Goal: Task Accomplishment & Management: Use online tool/utility

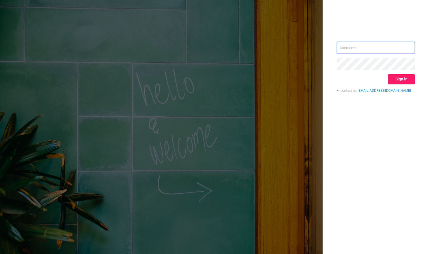
type input "mary@lunamedia.io"
click at [398, 77] on button "Sign in" at bounding box center [401, 79] width 27 height 10
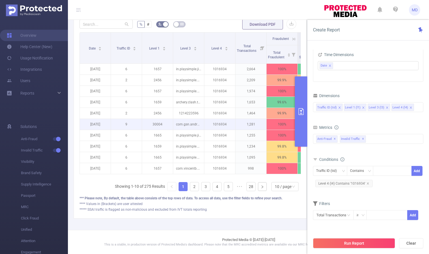
scroll to position [156, 0]
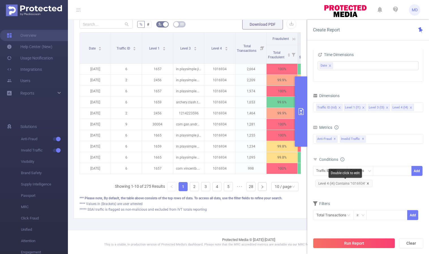
click at [367, 183] on icon "icon: close" at bounding box center [368, 183] width 2 height 2
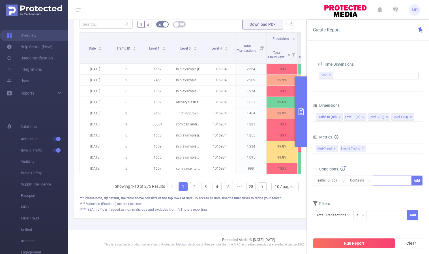
click at [388, 181] on div at bounding box center [392, 180] width 33 height 9
paste input "1007311"
type input "1007311"
click at [388, 189] on li "1007311" at bounding box center [392, 192] width 39 height 9
click at [416, 181] on button "Add" at bounding box center [417, 181] width 11 height 10
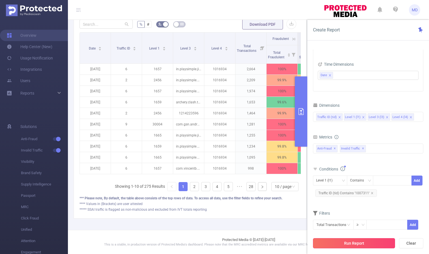
click at [361, 240] on button "Run Report" at bounding box center [354, 243] width 82 height 10
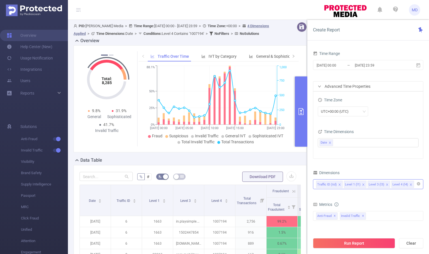
click at [386, 184] on icon "icon: close" at bounding box center [387, 184] width 3 height 3
click at [360, 244] on button "Run Report" at bounding box center [354, 243] width 82 height 10
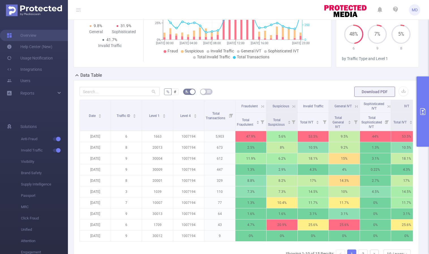
scroll to position [133, 0]
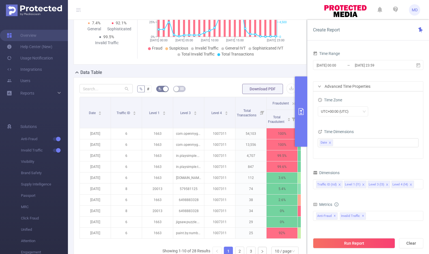
scroll to position [115, 0]
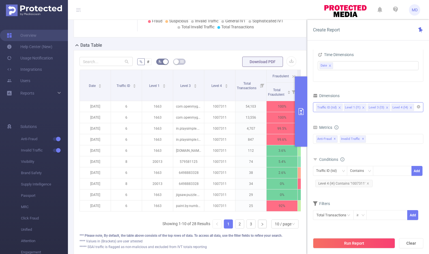
click at [386, 106] on icon "icon: close" at bounding box center [387, 107] width 3 height 3
click at [355, 240] on button "Run Report" at bounding box center [354, 243] width 82 height 10
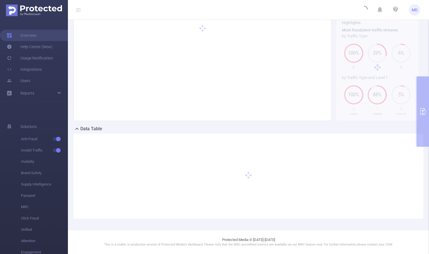
scroll to position [31, 0]
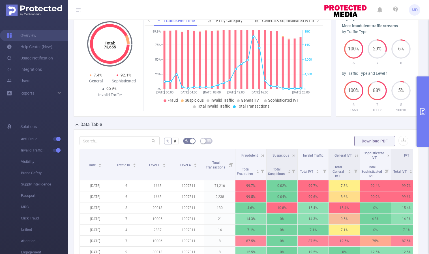
scroll to position [156, 0]
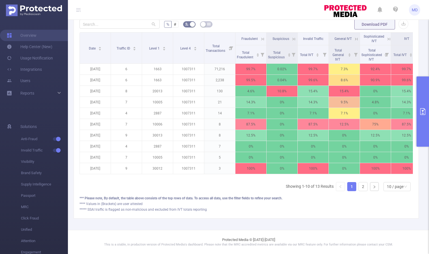
click at [422, 102] on button "primary" at bounding box center [423, 111] width 12 height 70
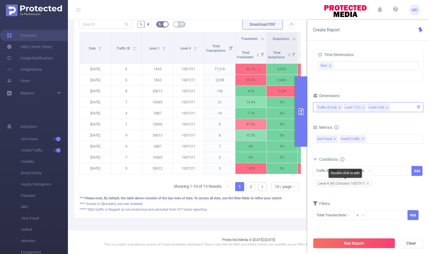
click at [369, 183] on span "Level 4 (l4) Contains '1007311'" at bounding box center [343, 183] width 57 height 7
click at [391, 169] on div at bounding box center [392, 170] width 33 height 9
click at [367, 182] on icon "icon: close" at bounding box center [368, 183] width 3 height 3
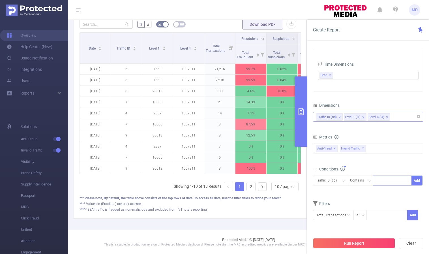
click at [393, 178] on div at bounding box center [392, 180] width 33 height 9
paste input "1100056212"
type input "1100056212"
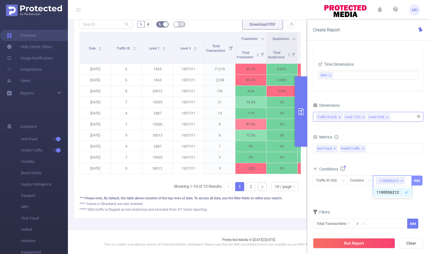
click at [419, 181] on button "Add" at bounding box center [417, 181] width 11 height 10
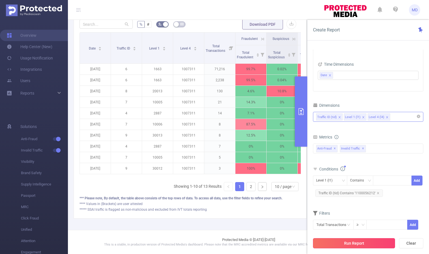
click at [353, 239] on button "Run Report" at bounding box center [354, 243] width 82 height 10
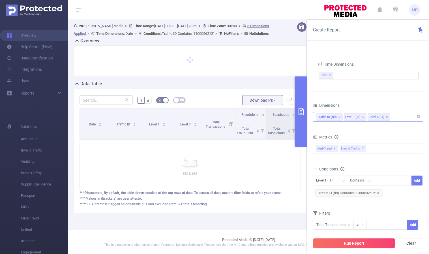
scroll to position [6, 0]
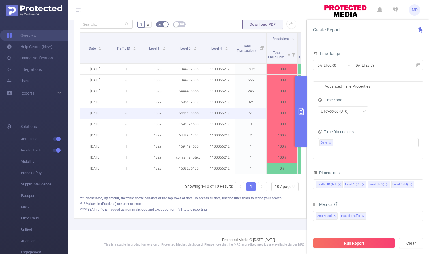
scroll to position [156, 0]
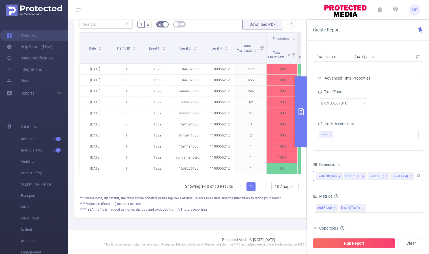
click at [386, 176] on icon "icon: close" at bounding box center [387, 176] width 3 height 3
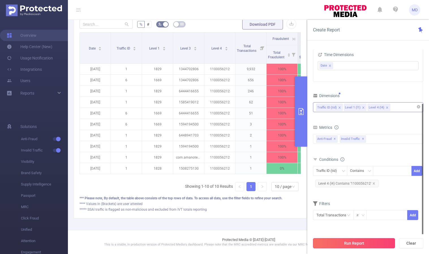
click at [354, 241] on button "Run Report" at bounding box center [354, 243] width 82 height 10
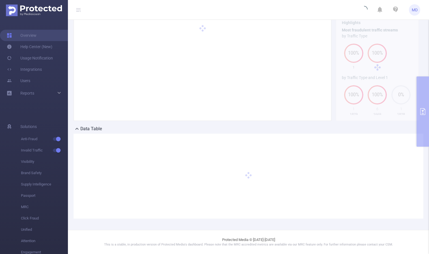
scroll to position [31, 0]
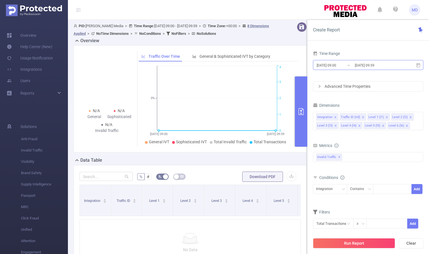
click at [323, 65] on input "2025-09-22 09:00" at bounding box center [339, 65] width 46 height 8
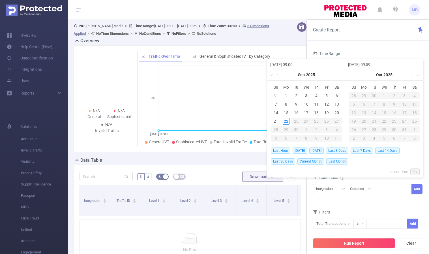
click at [335, 161] on span "Last Month" at bounding box center [337, 161] width 22 height 6
type input "2025-08-01 00:00"
type input "2025-08-31 23:59"
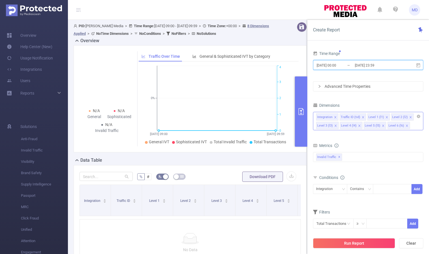
click at [406, 125] on icon "icon: close" at bounding box center [407, 125] width 3 height 3
click at [383, 127] on icon "icon: close" at bounding box center [383, 125] width 3 height 3
click at [386, 117] on icon "icon: close" at bounding box center [387, 117] width 2 height 2
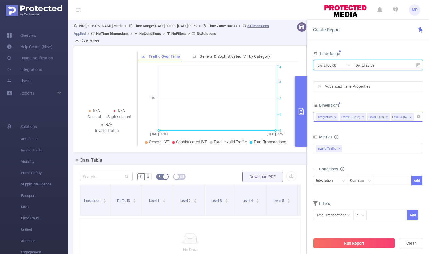
click at [386, 117] on icon "icon: close" at bounding box center [387, 117] width 2 height 2
click at [342, 180] on icon "icon: down" at bounding box center [343, 180] width 3 height 3
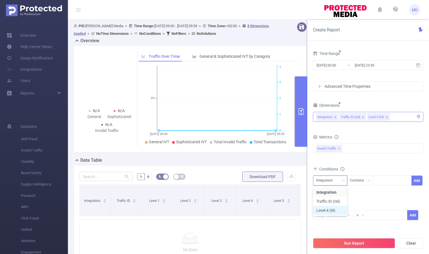
click at [335, 208] on li "Level 4 (l4)" at bounding box center [330, 210] width 34 height 9
click at [385, 181] on div at bounding box center [392, 180] width 33 height 9
paste input "1100056212"
type input "1100056212"
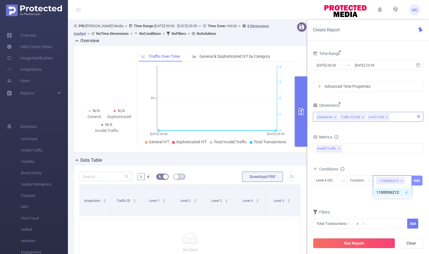
click at [415, 180] on button "Add" at bounding box center [417, 181] width 11 height 10
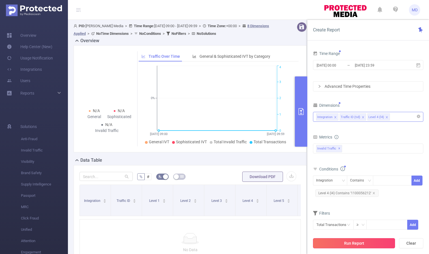
click at [341, 246] on button "Run Report" at bounding box center [354, 243] width 82 height 10
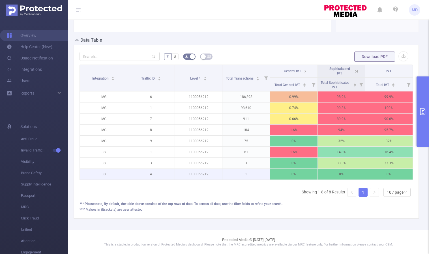
scroll to position [124, 0]
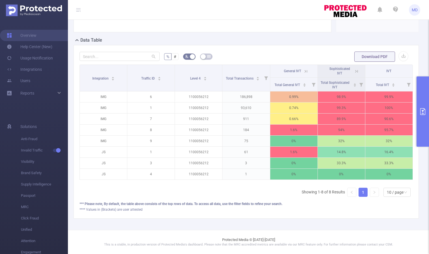
click at [354, 69] on icon at bounding box center [356, 71] width 5 height 5
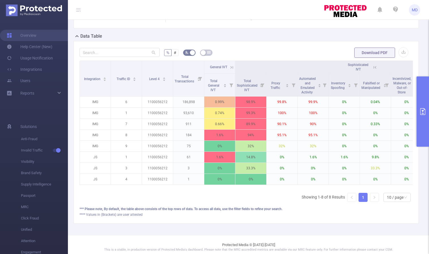
click at [375, 67] on icon at bounding box center [375, 67] width 5 height 5
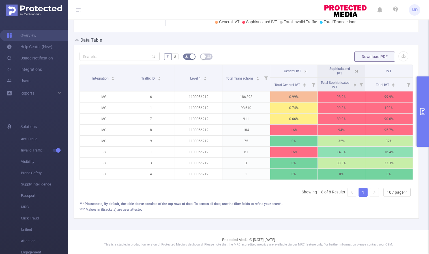
scroll to position [0, 0]
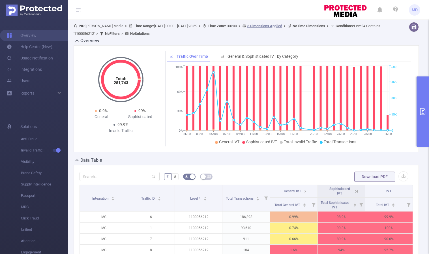
click at [418, 110] on button "primary" at bounding box center [423, 111] width 12 height 70
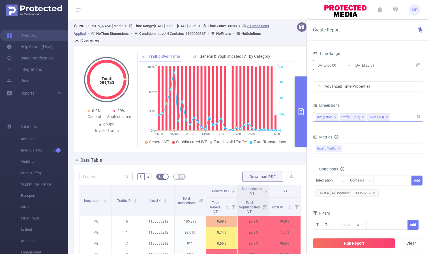
click at [340, 64] on input "2025-08-01 00:00" at bounding box center [339, 65] width 46 height 8
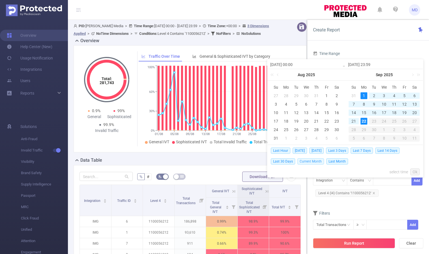
click at [308, 163] on span "Current Month" at bounding box center [311, 161] width 27 height 6
type input "2025-09-01 00:00"
type input "2025-09-22 09:59"
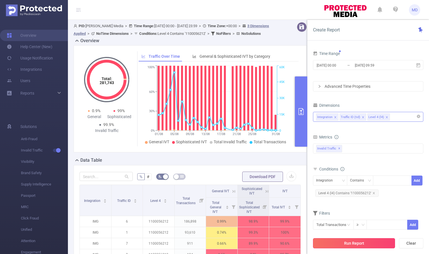
click at [365, 241] on button "Run Report" at bounding box center [354, 243] width 82 height 10
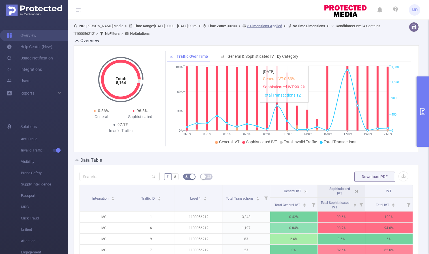
scroll to position [102, 0]
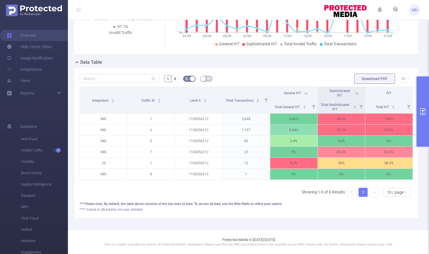
click at [421, 116] on button "primary" at bounding box center [423, 111] width 12 height 70
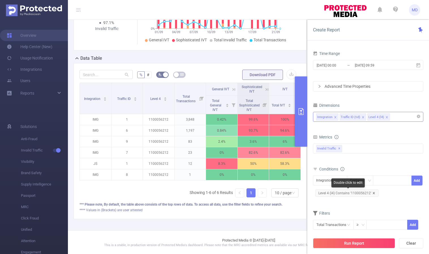
click at [373, 193] on icon "icon: close" at bounding box center [374, 193] width 2 height 2
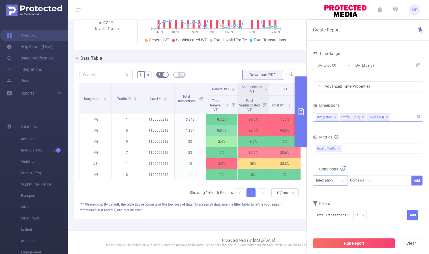
click at [335, 184] on div "Integration" at bounding box center [326, 180] width 21 height 9
click at [334, 208] on li "Level 4 (l4)" at bounding box center [330, 210] width 34 height 9
click at [379, 182] on div at bounding box center [392, 180] width 33 height 9
paste input "1007311"
type input "1007311"
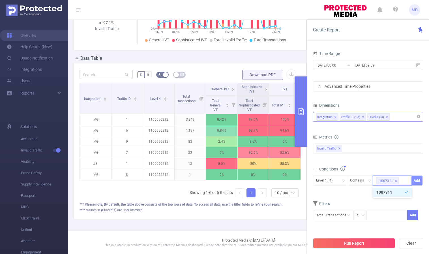
click at [416, 178] on button "Add" at bounding box center [417, 181] width 11 height 10
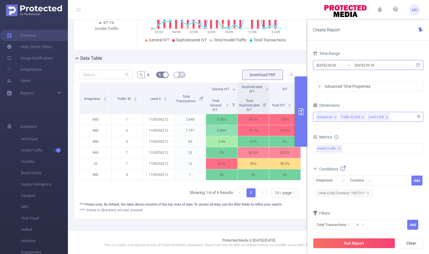
click at [326, 67] on input "2025-09-01 00:00" at bounding box center [339, 65] width 46 height 8
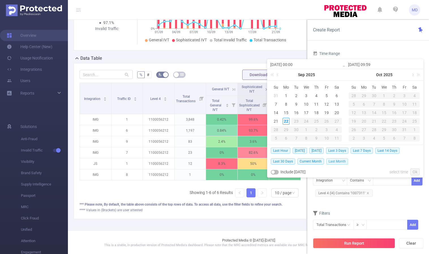
click at [334, 162] on span "Last Month" at bounding box center [337, 161] width 22 height 6
type input "2025-08-01 00:00"
type input "2025-08-31 23:59"
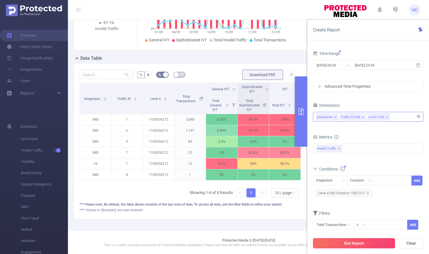
click at [344, 244] on button "Run Report" at bounding box center [354, 243] width 82 height 10
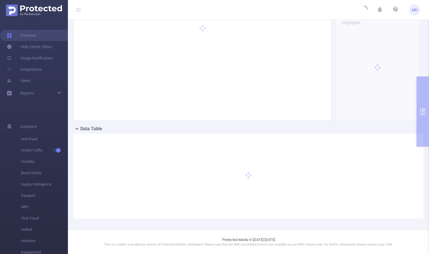
scroll to position [31, 0]
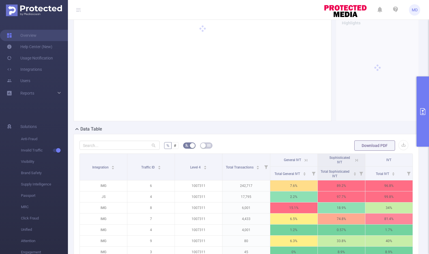
click at [354, 160] on icon at bounding box center [356, 160] width 5 height 5
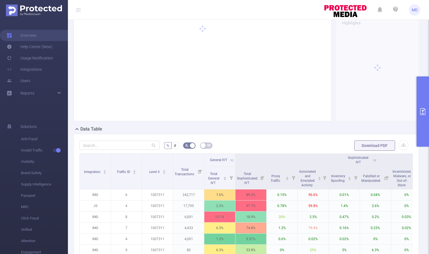
click at [373, 159] on icon at bounding box center [375, 160] width 5 height 5
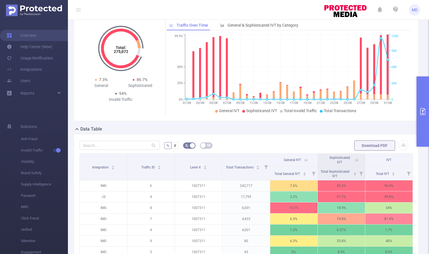
click at [425, 113] on icon "primary" at bounding box center [423, 111] width 7 height 7
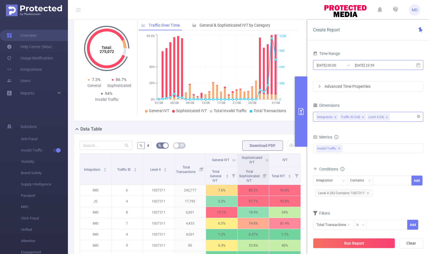
click at [361, 66] on input "2025-08-31 23:59" at bounding box center [377, 65] width 46 height 8
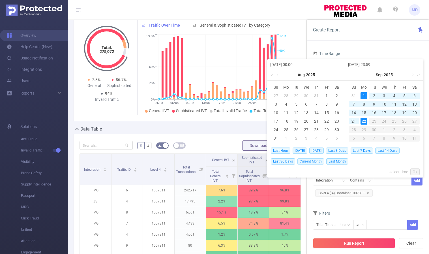
click at [310, 164] on span "Current Month" at bounding box center [311, 161] width 27 height 6
type input "2025-09-01 00:00"
type input "2025-09-22 09:59"
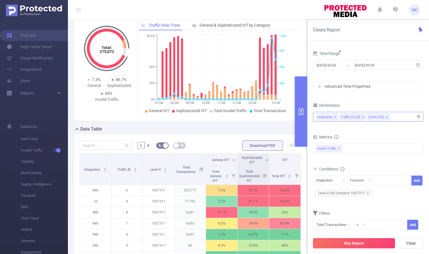
click at [352, 241] on button "Run Report" at bounding box center [354, 243] width 82 height 10
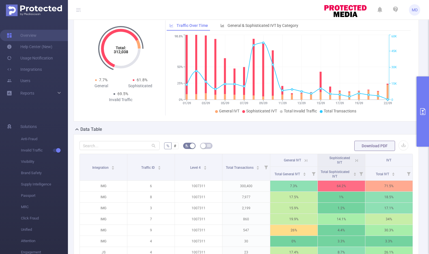
scroll to position [31, 0]
click at [419, 114] on button "primary" at bounding box center [423, 111] width 12 height 70
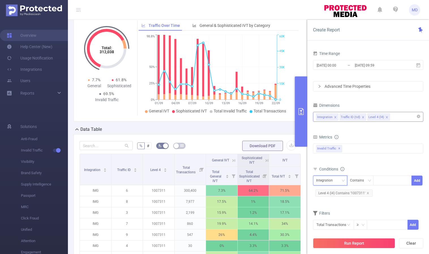
click at [344, 182] on icon "icon: down" at bounding box center [343, 180] width 3 height 3
click at [339, 198] on li "Traffic ID (tid)" at bounding box center [330, 201] width 34 height 9
click at [391, 184] on div at bounding box center [392, 180] width 33 height 9
type input "1"
type input "6"
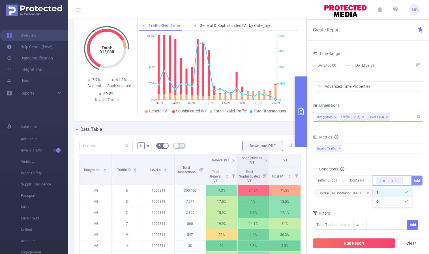
click at [416, 180] on button "Add" at bounding box center [417, 181] width 11 height 10
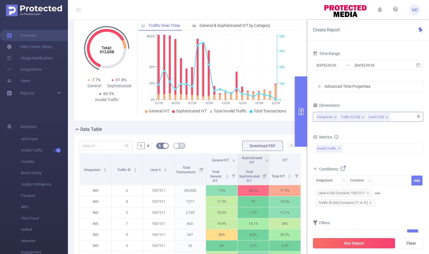
click at [353, 242] on button "Run Report" at bounding box center [354, 243] width 82 height 10
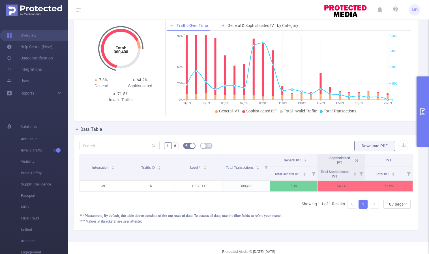
click at [420, 113] on icon "primary" at bounding box center [423, 111] width 7 height 7
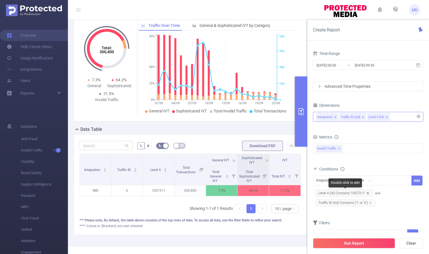
click at [368, 194] on icon "icon: close" at bounding box center [368, 193] width 2 height 2
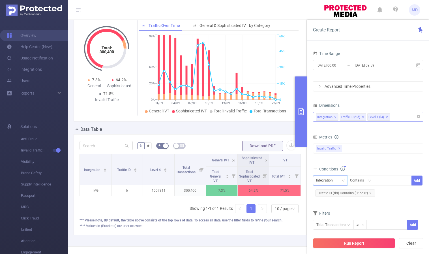
click at [343, 183] on icon "icon: down" at bounding box center [343, 181] width 3 height 4
click at [338, 211] on li "Level 4 (l4)" at bounding box center [330, 210] width 34 height 9
click at [388, 178] on div at bounding box center [392, 180] width 33 height 9
paste input "1016934"
type input "1016934"
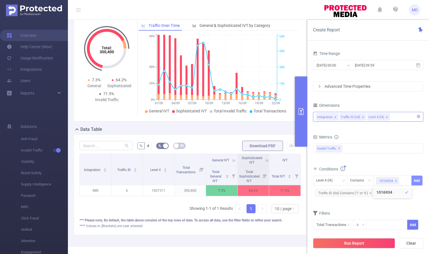
click at [415, 181] on button "Add" at bounding box center [417, 181] width 11 height 10
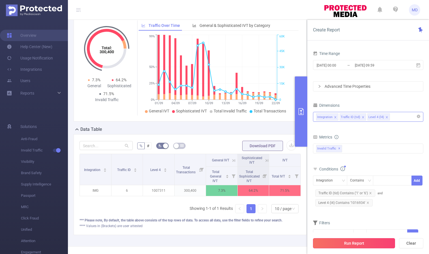
click at [353, 243] on button "Run Report" at bounding box center [354, 243] width 82 height 10
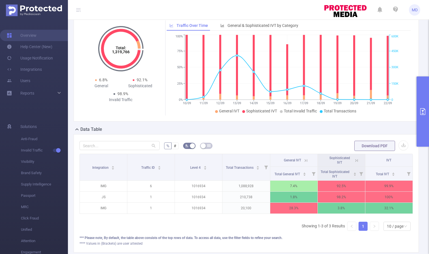
click at [354, 158] on icon at bounding box center [356, 160] width 5 height 5
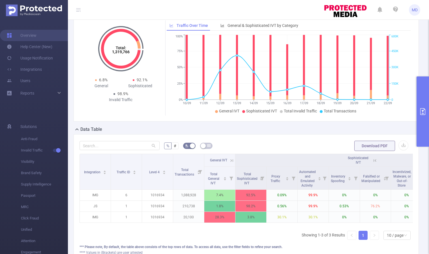
click at [377, 158] on icon at bounding box center [375, 160] width 5 height 5
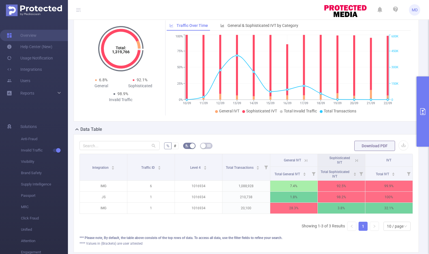
click at [422, 110] on icon "primary" at bounding box center [422, 111] width 5 height 7
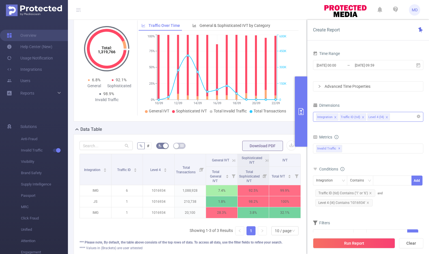
click at [302, 112] on icon "primary" at bounding box center [301, 111] width 7 height 7
